Goal: Task Accomplishment & Management: Use online tool/utility

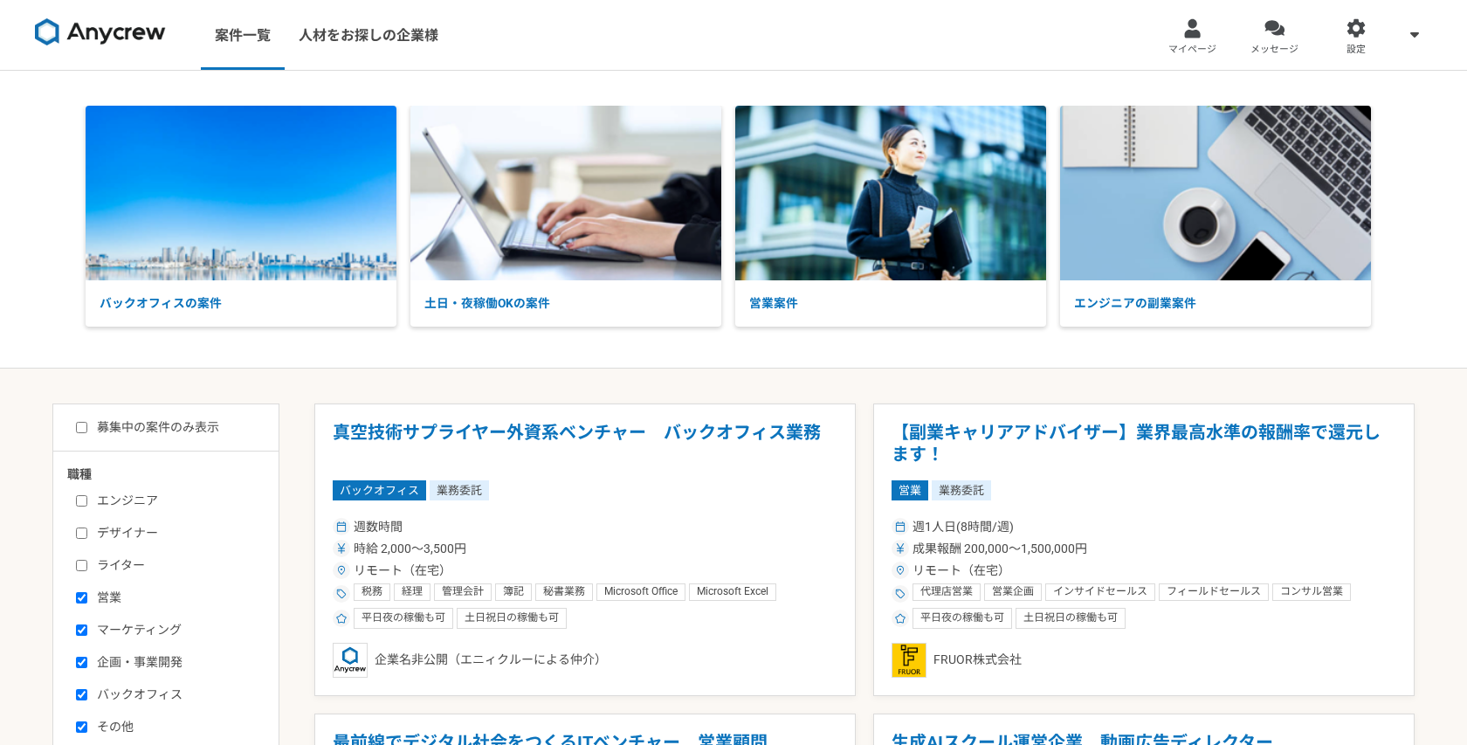
select select "1"
click at [82, 425] on input "募集中の案件のみ表示" at bounding box center [81, 427] width 11 height 11
checkbox input "true"
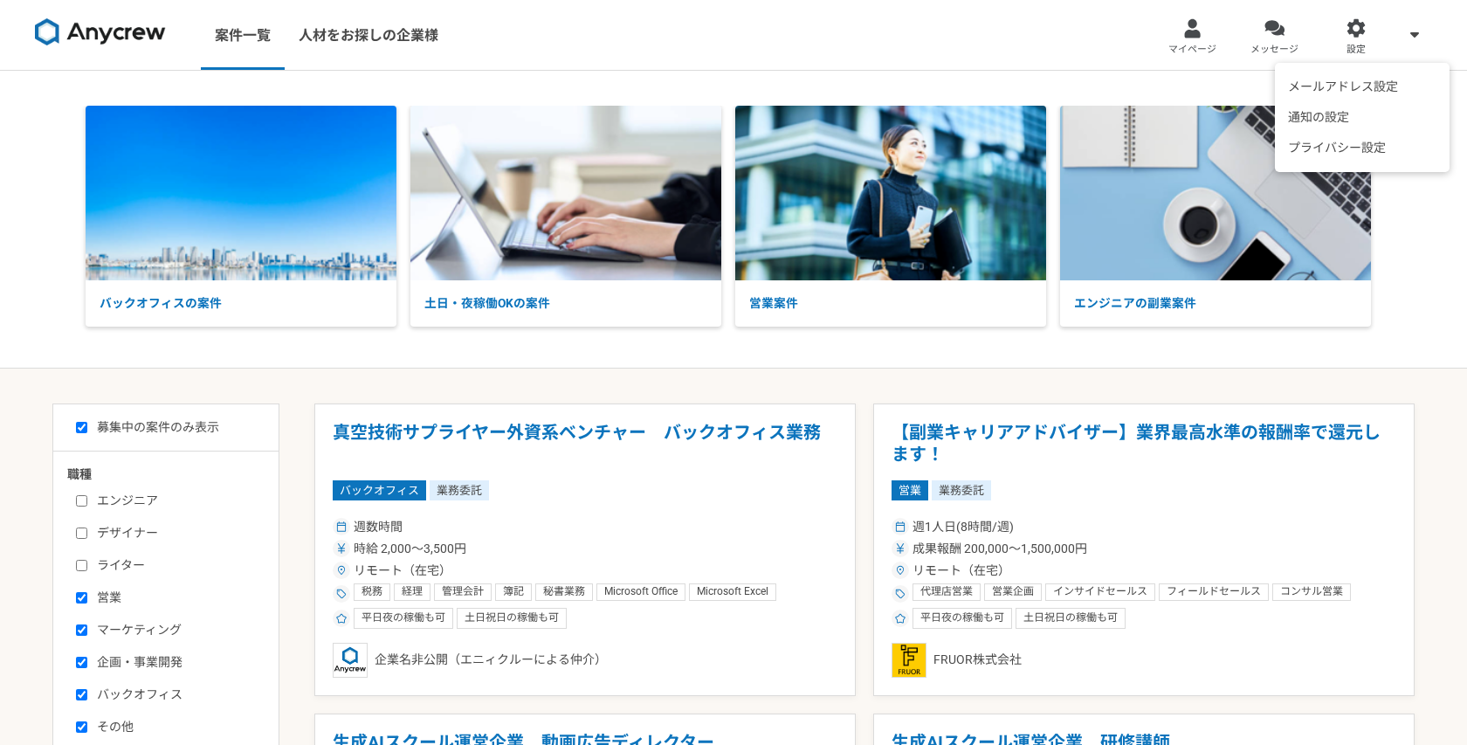
click at [1424, 31] on span at bounding box center [1415, 34] width 21 height 21
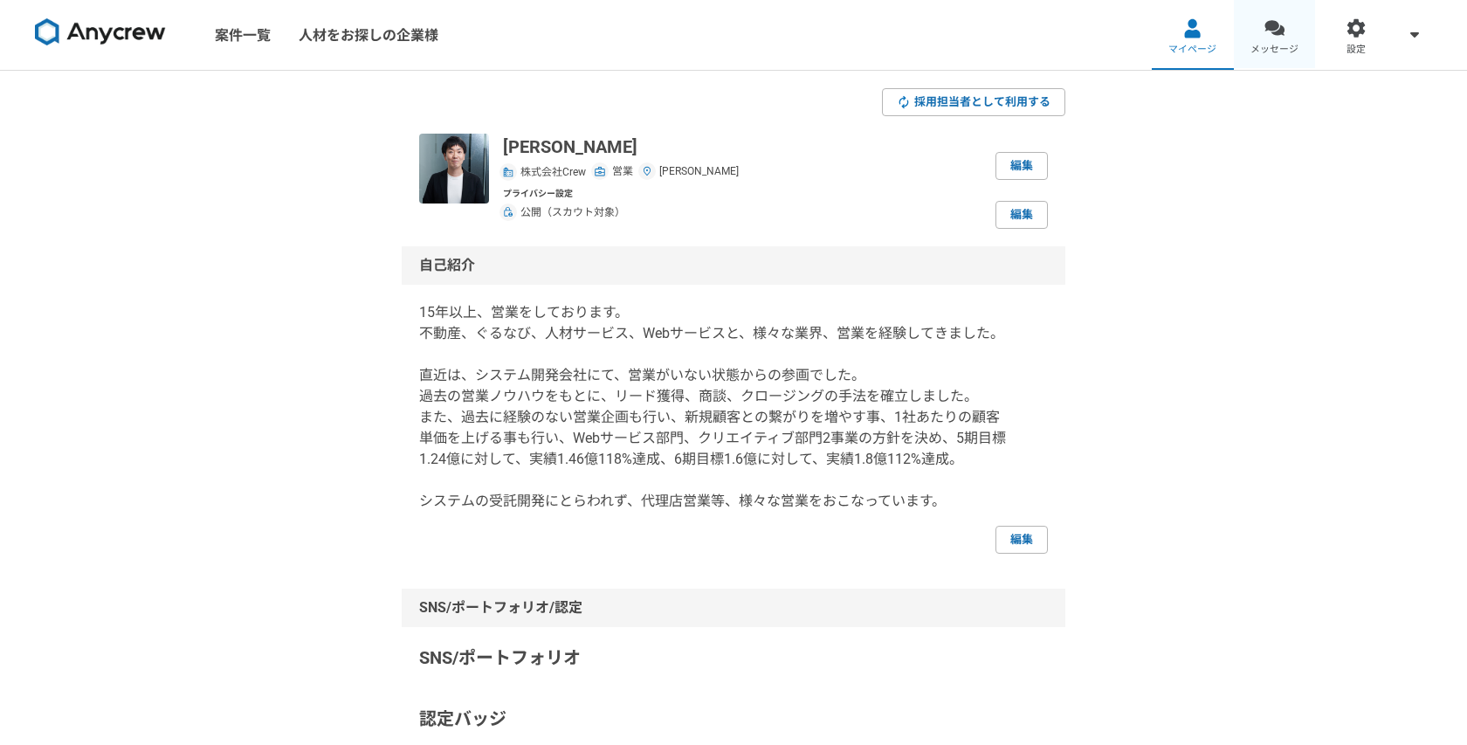
click at [1284, 47] on span "メッセージ" at bounding box center [1275, 50] width 48 height 14
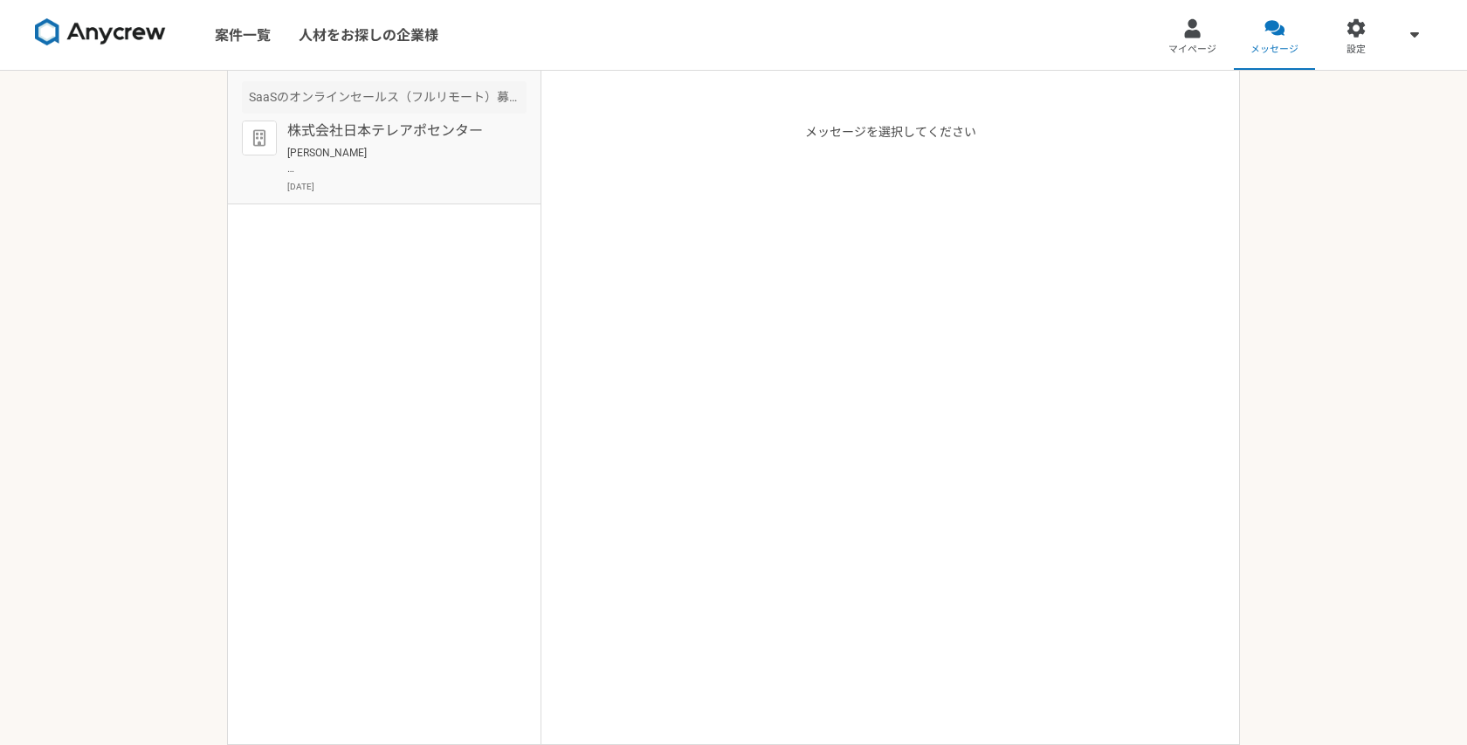
click at [501, 166] on p "[PERSON_NAME] お世話になっております。 ご返信いただきありがとうございます。 承知いたしました。 また機会がございましたらよろしくお願いいたしま…" at bounding box center [395, 160] width 216 height 31
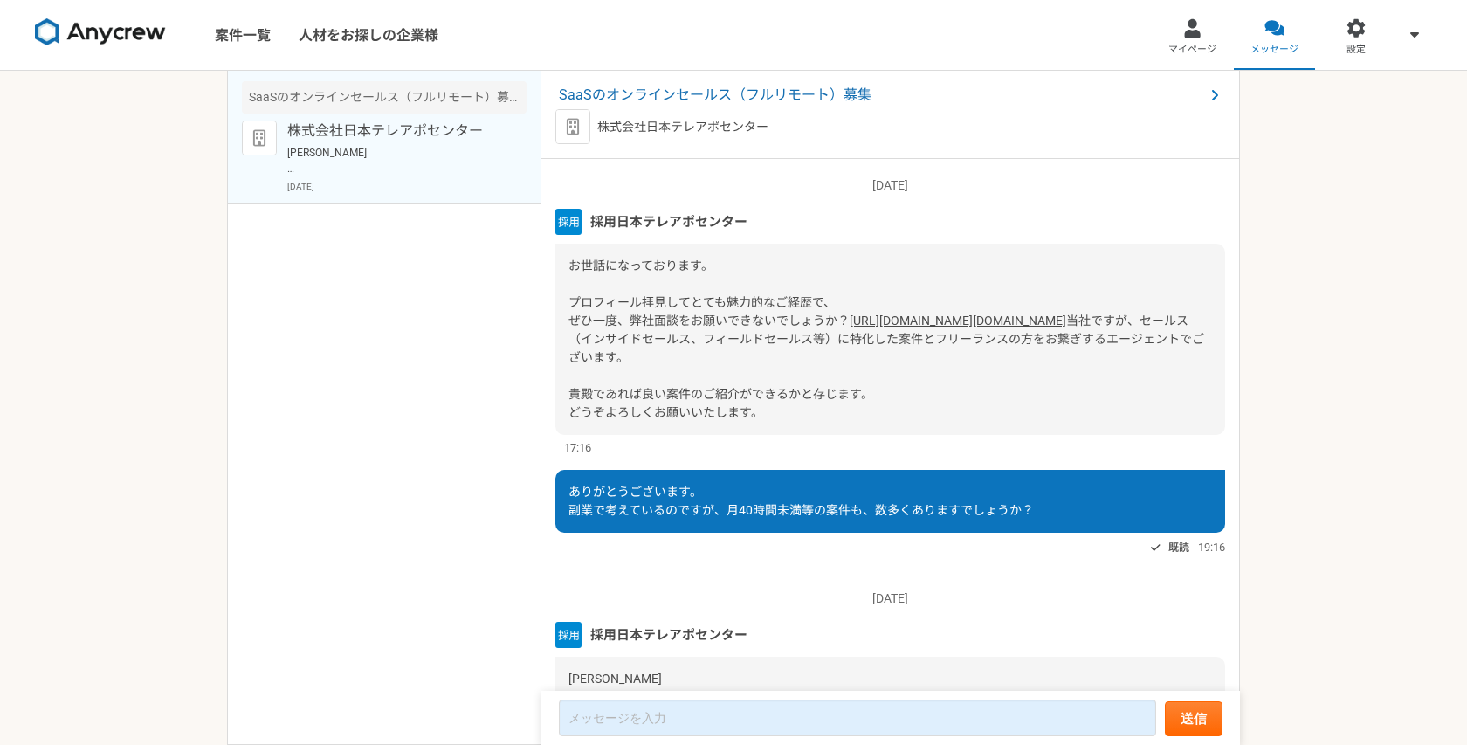
scroll to position [734, 0]
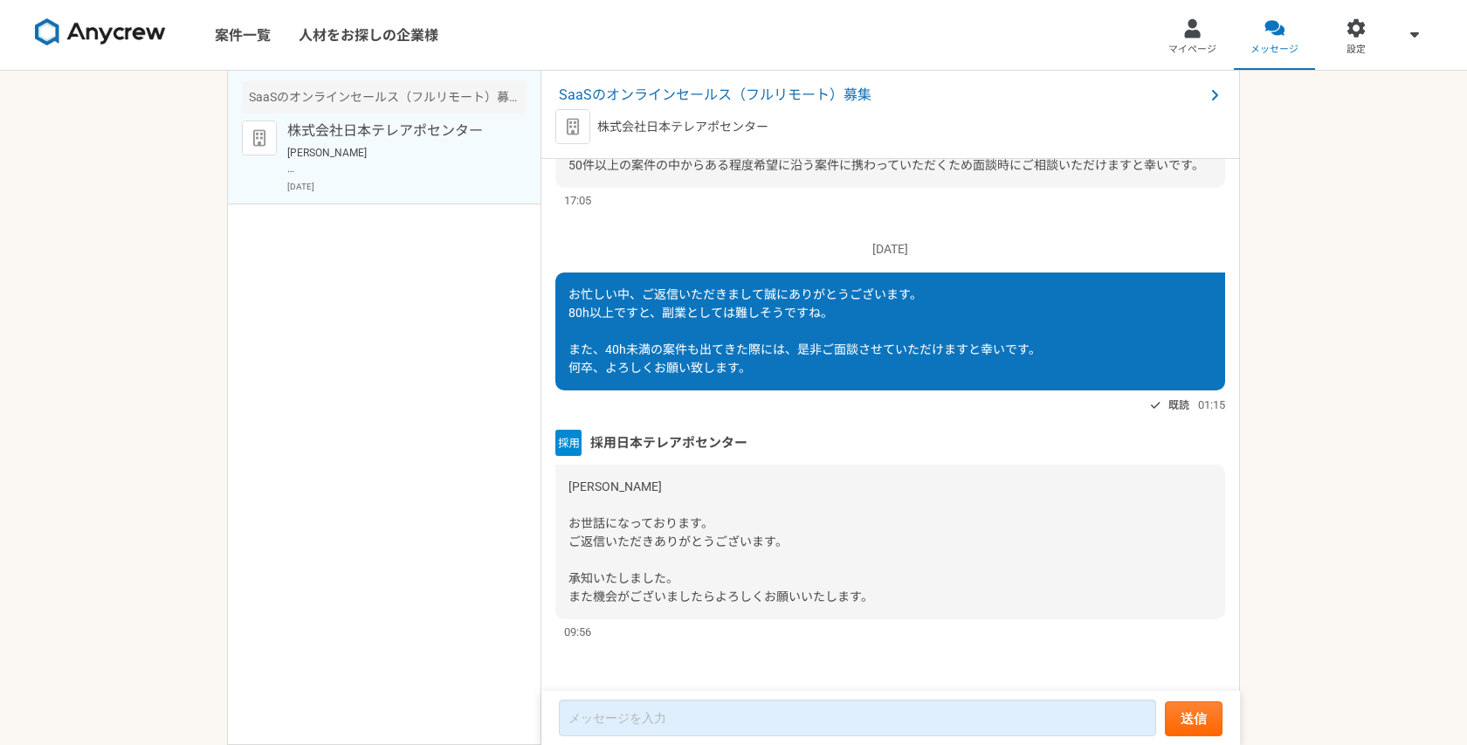
click at [148, 36] on img at bounding box center [100, 32] width 131 height 28
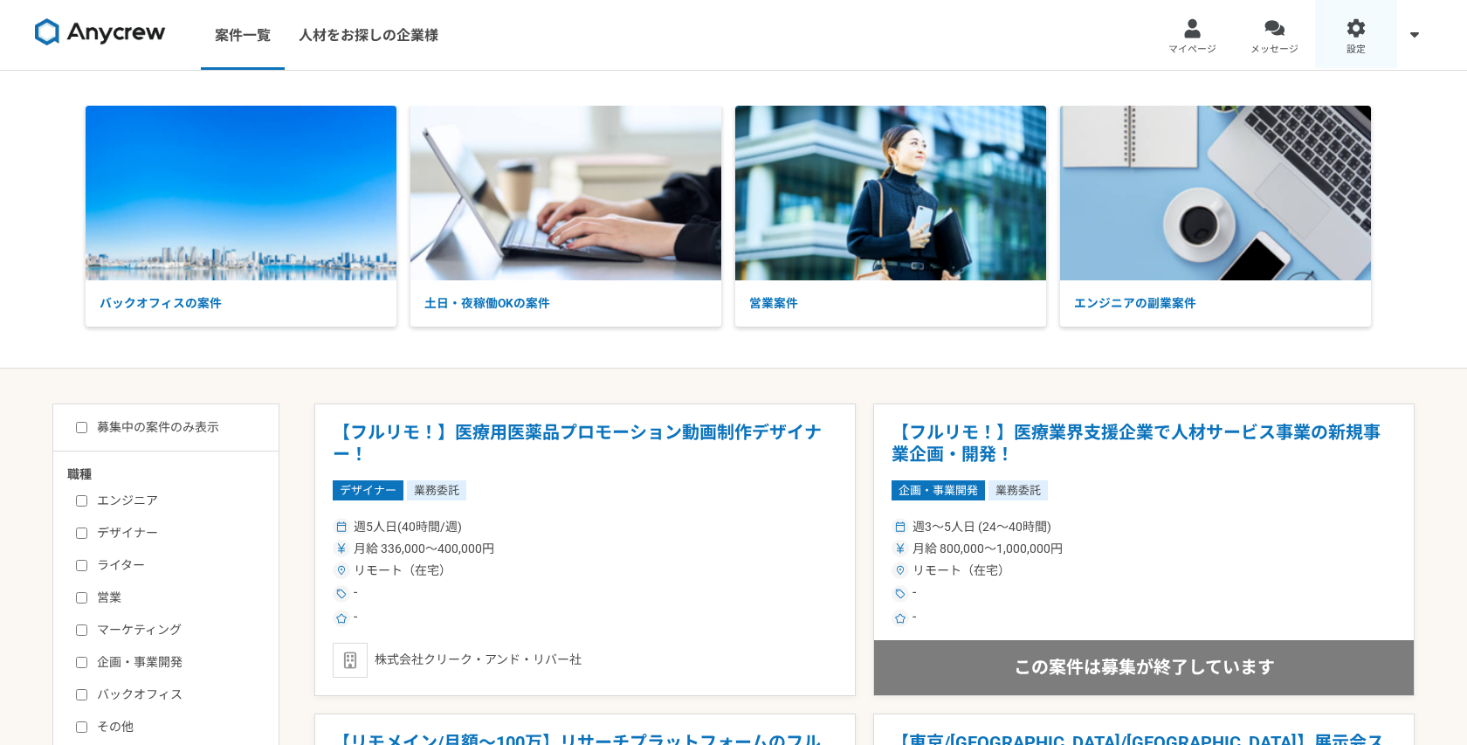
click at [1356, 26] on div at bounding box center [1357, 28] width 20 height 20
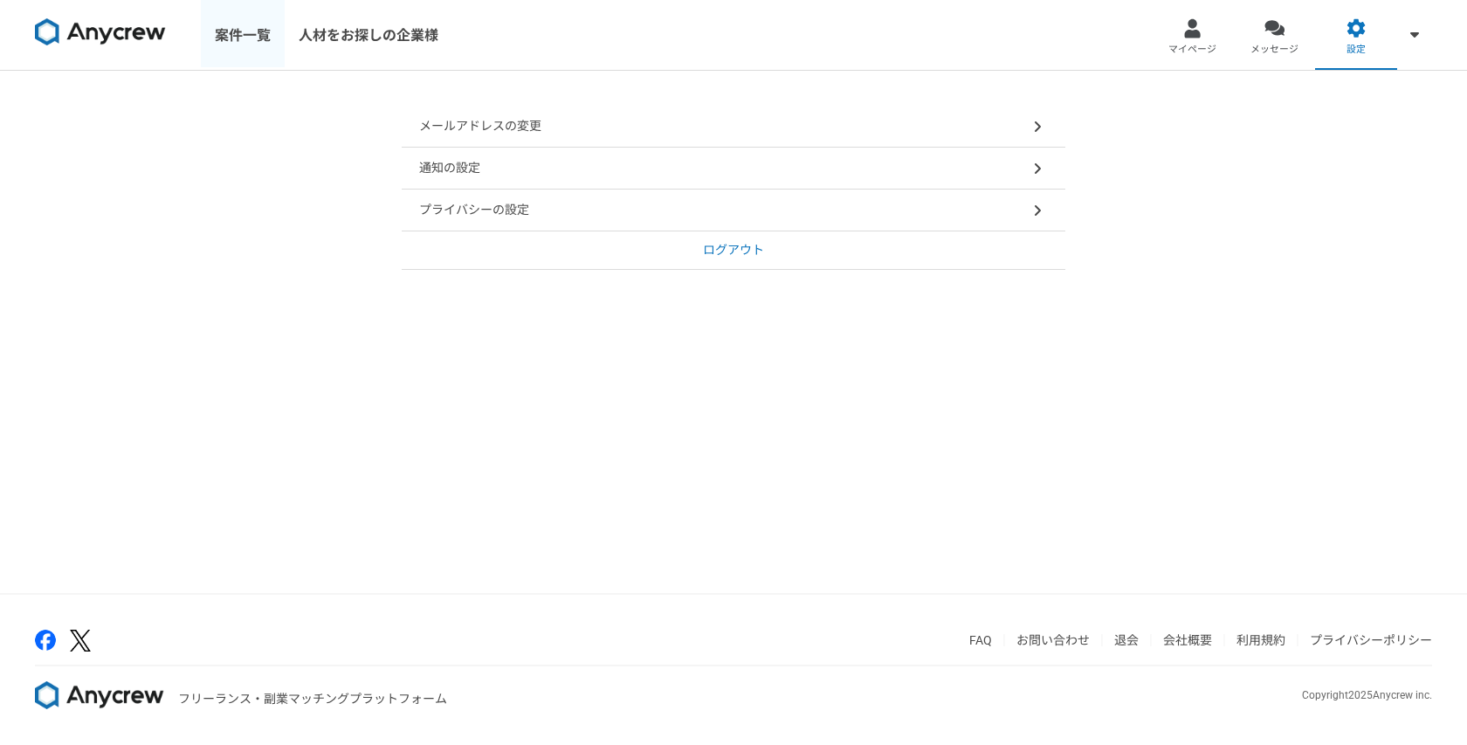
click at [253, 42] on link "案件一覧" at bounding box center [243, 35] width 84 height 70
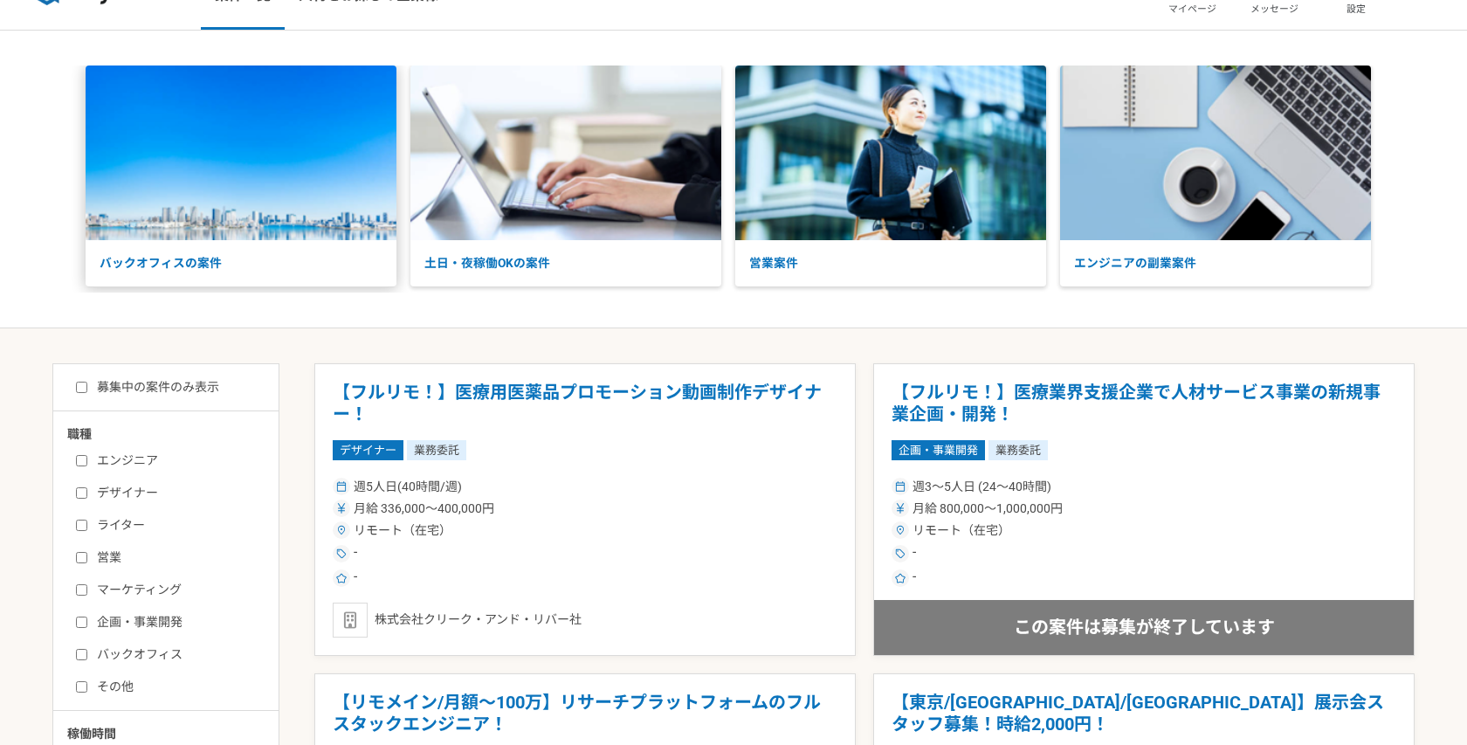
scroll to position [46, 0]
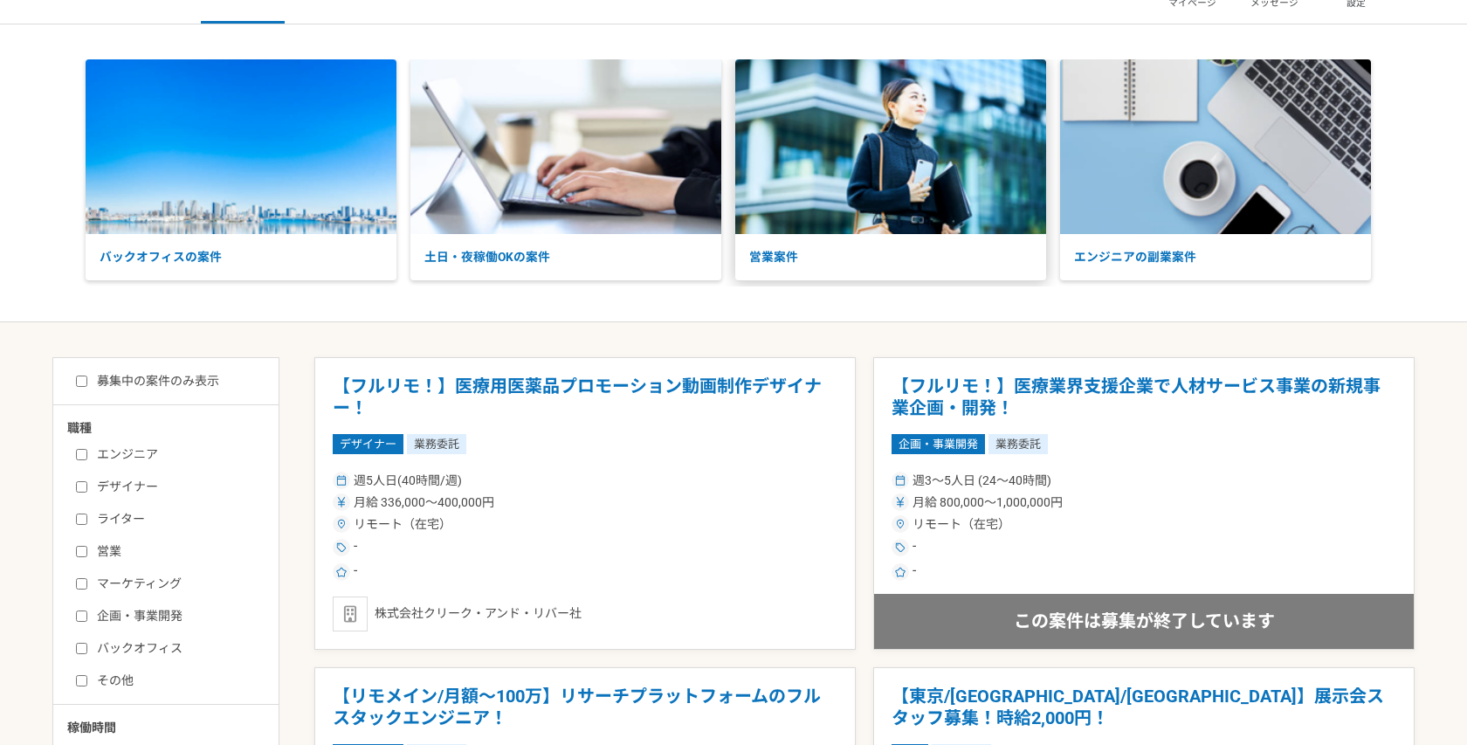
click at [850, 182] on img at bounding box center [890, 146] width 311 height 175
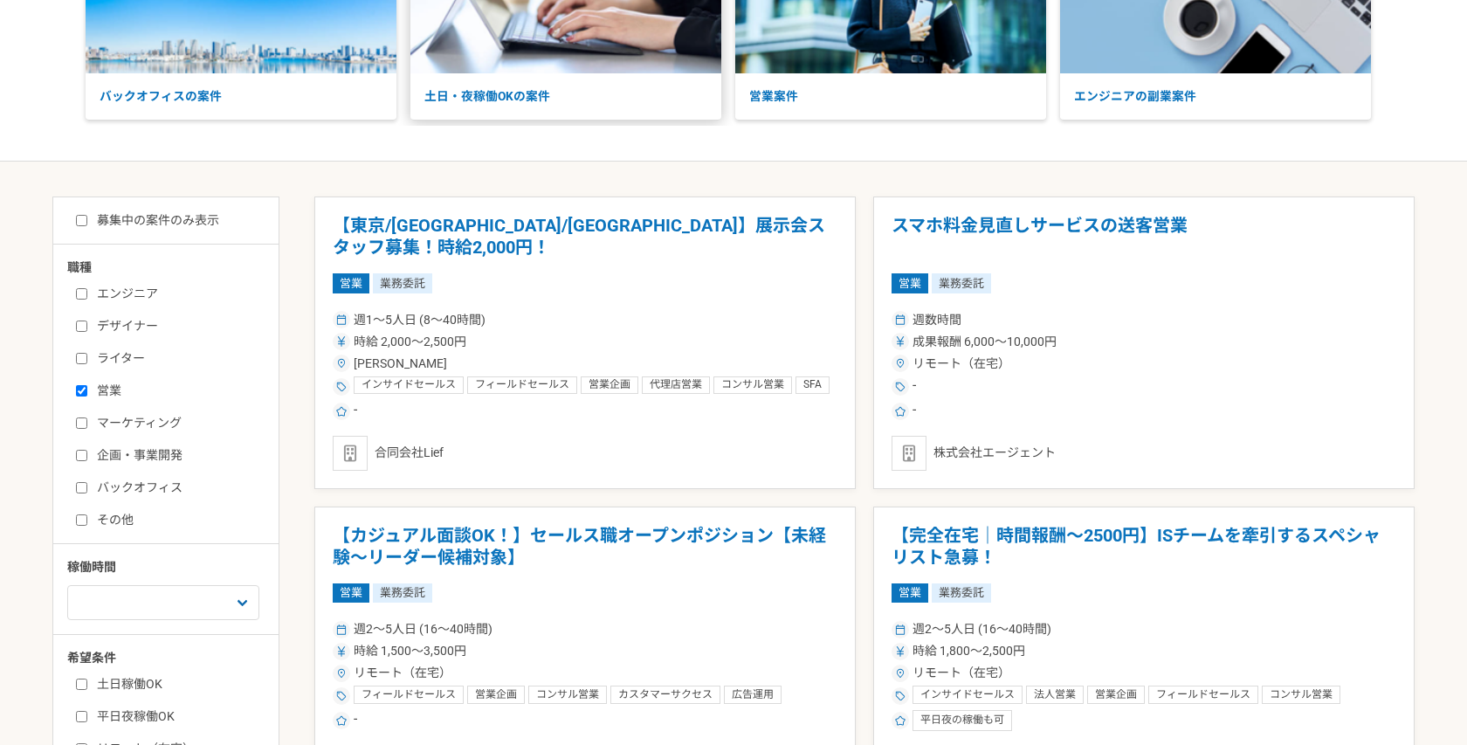
scroll to position [210, 0]
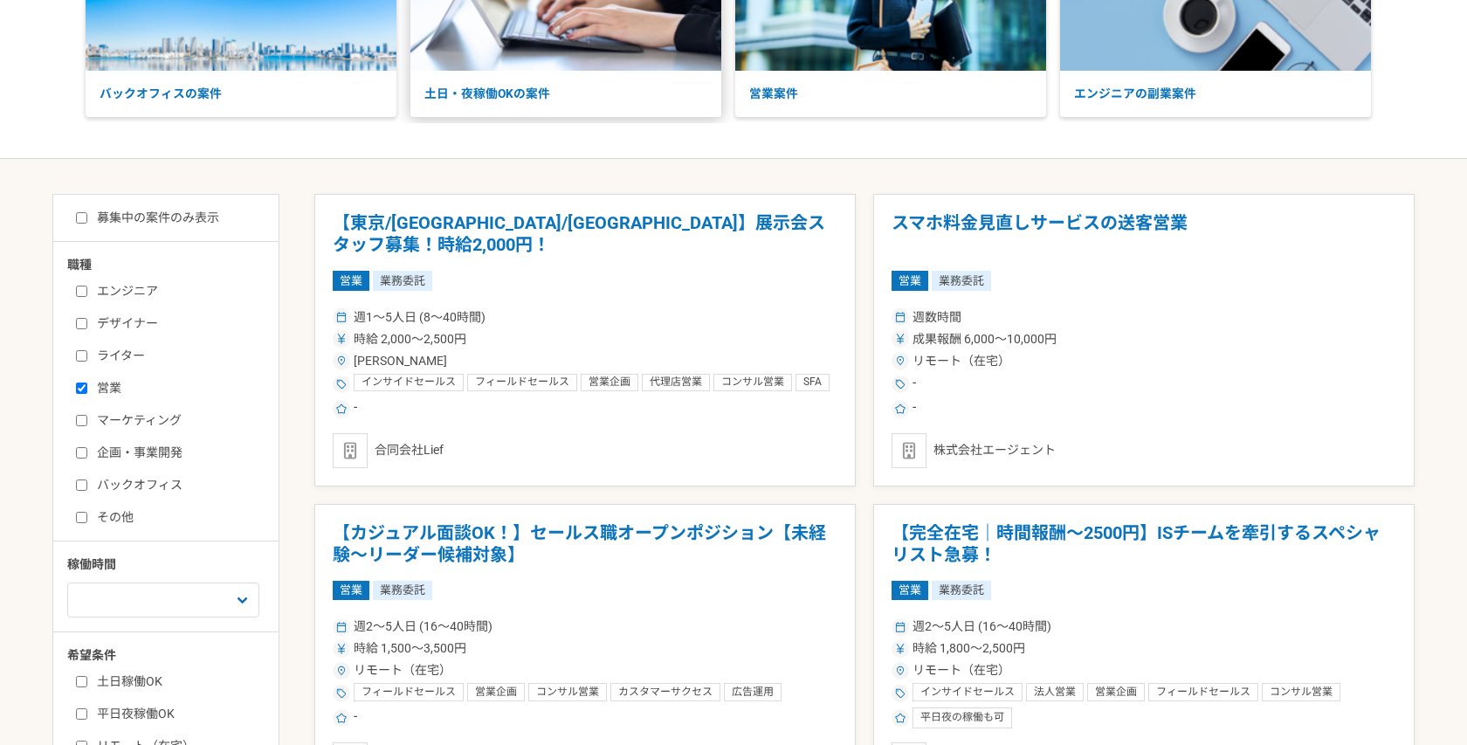
click at [656, 303] on article "【東京/大阪/愛知】展示会スタッフ募集！時給2,000円！ 営業 業務委託 週1〜5人日 (8〜40時間) 時給 2,000〜2,500円 東京都 インサイド…" at bounding box center [585, 340] width 542 height 293
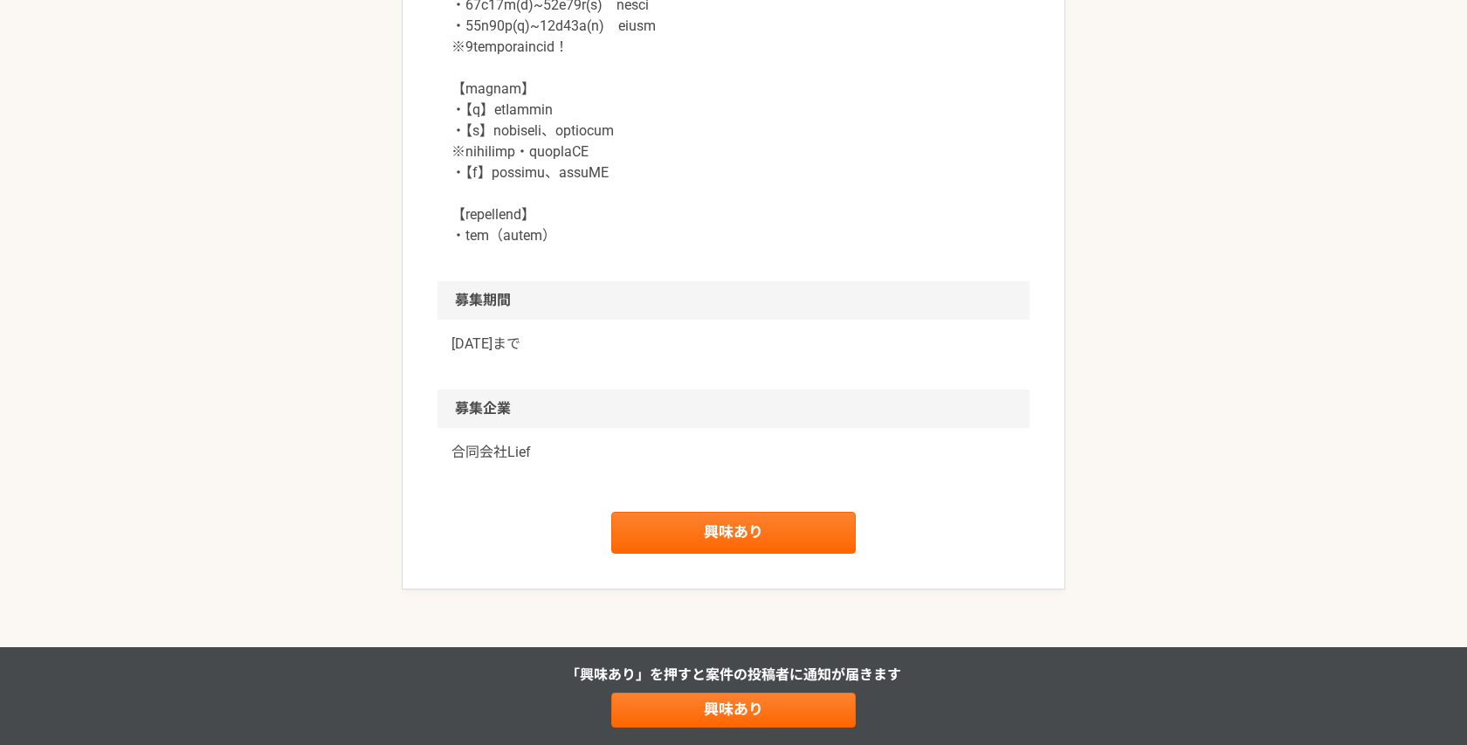
scroll to position [1961, 0]
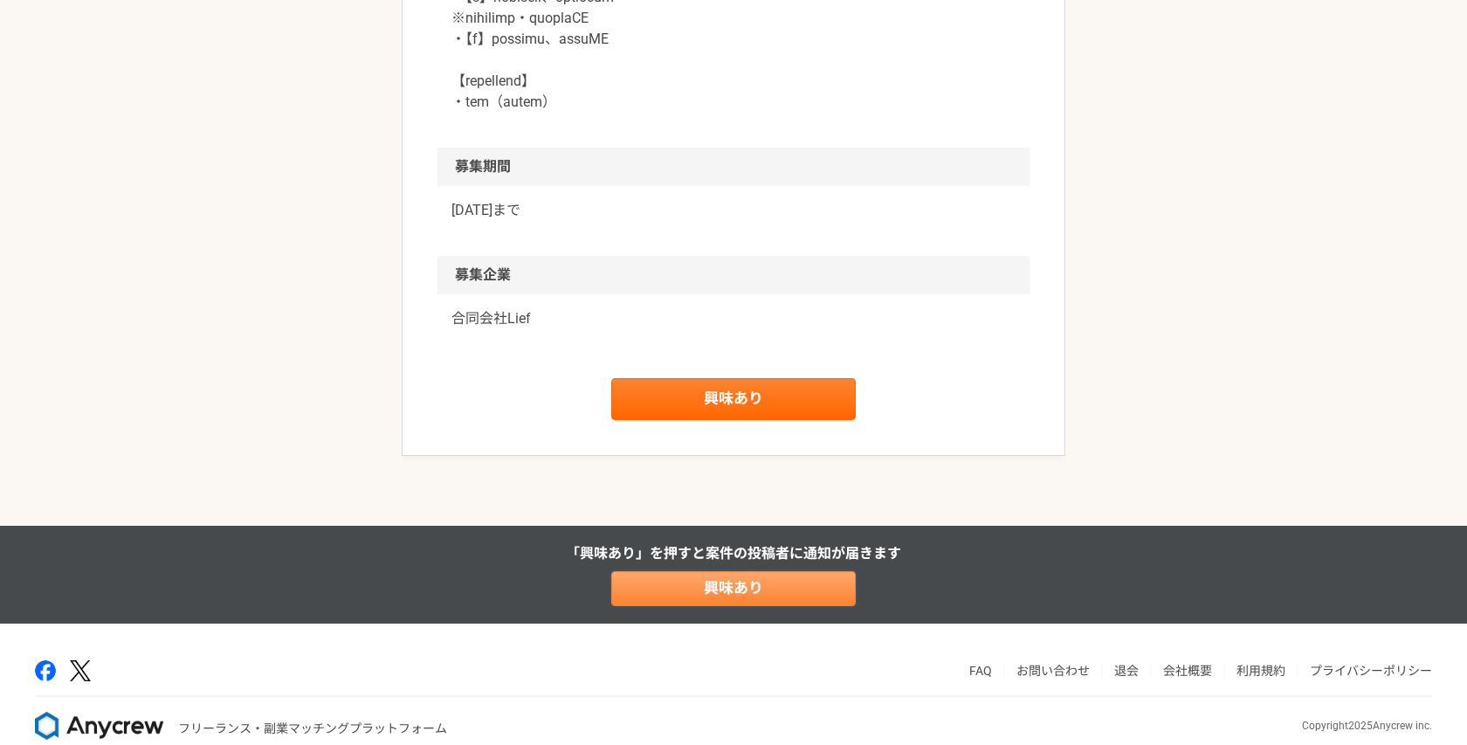
click at [653, 571] on link "興味あり" at bounding box center [733, 588] width 245 height 35
